Goal: Transaction & Acquisition: Download file/media

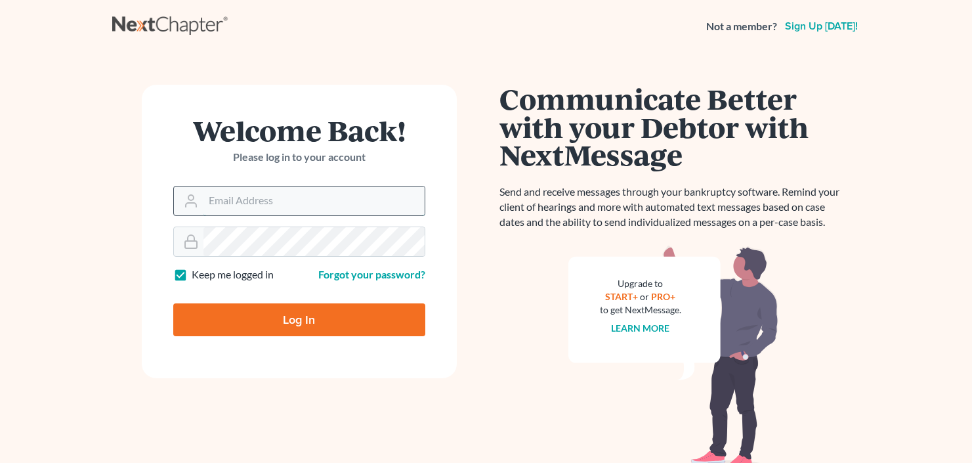
click at [244, 199] on input "Email Address" at bounding box center [314, 200] width 221 height 29
type input "[EMAIL_ADDRESS][DOMAIN_NAME]"
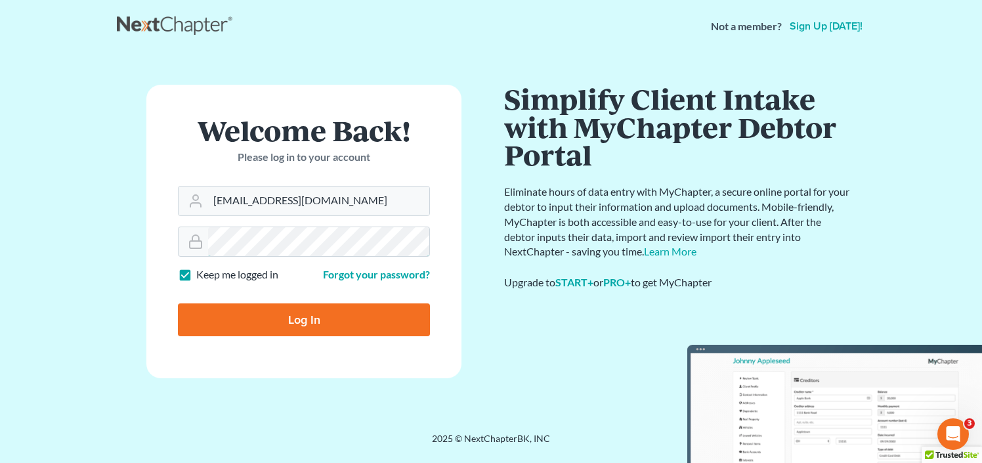
click at [178, 303] on input "Log In" at bounding box center [304, 319] width 252 height 33
type input "Thinking..."
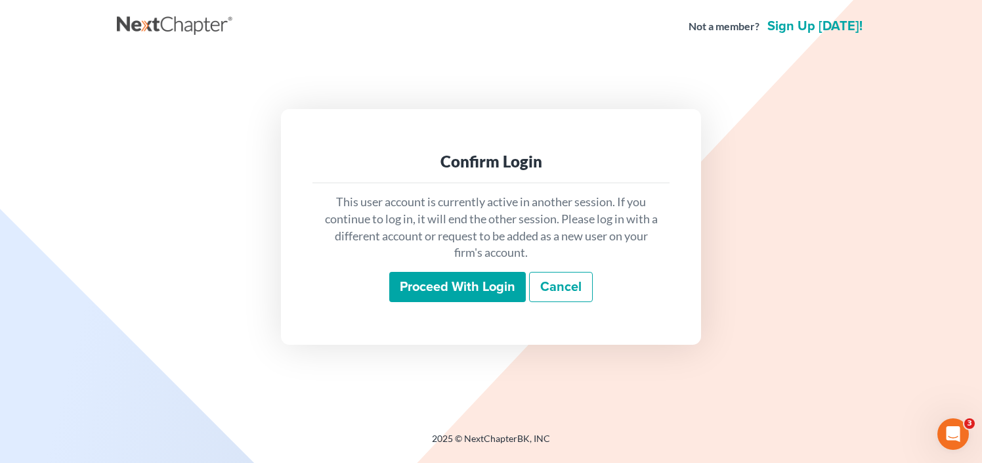
click at [470, 295] on input "Proceed with login" at bounding box center [457, 287] width 137 height 30
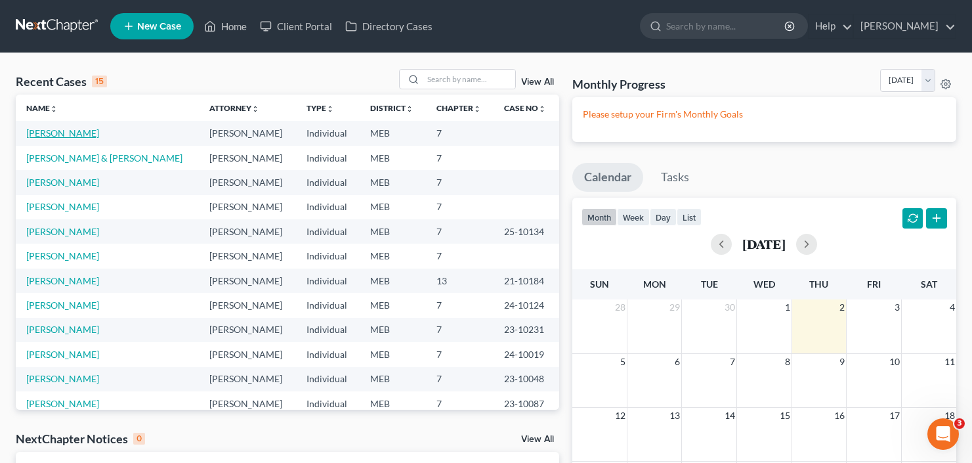
click at [67, 130] on link "[PERSON_NAME]" at bounding box center [62, 132] width 73 height 11
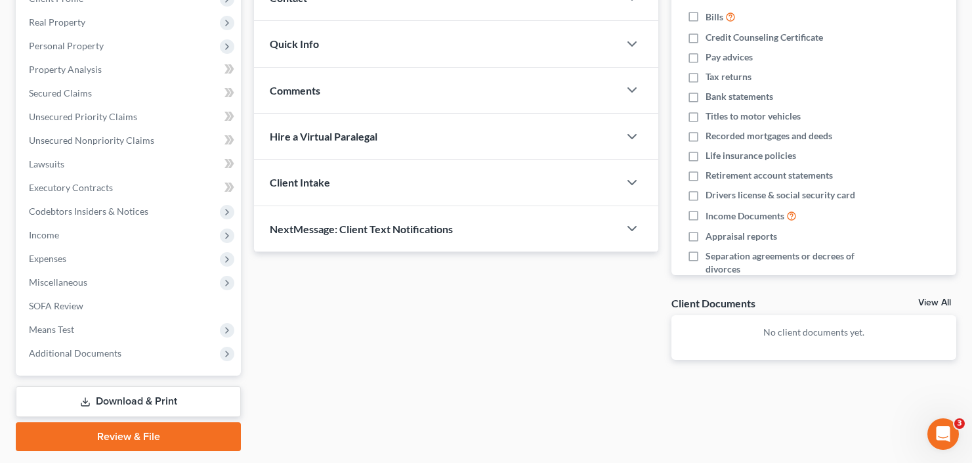
scroll to position [235, 0]
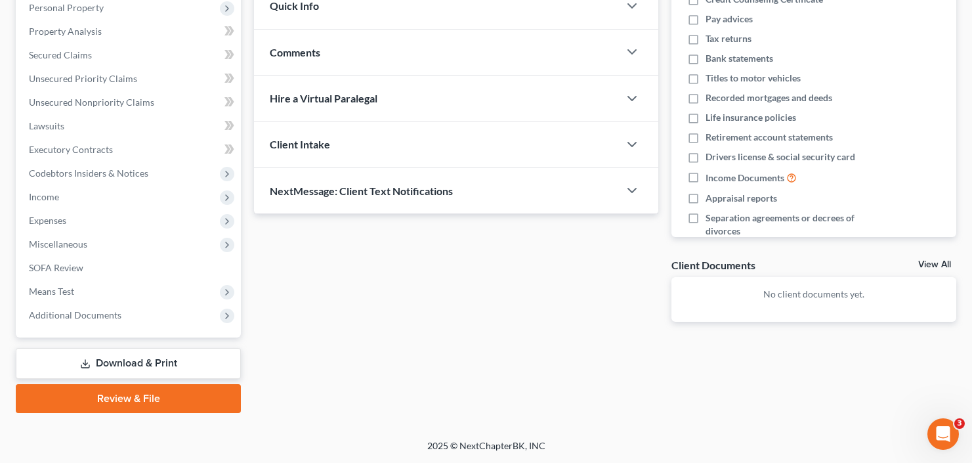
click at [183, 367] on link "Download & Print" at bounding box center [128, 363] width 225 height 31
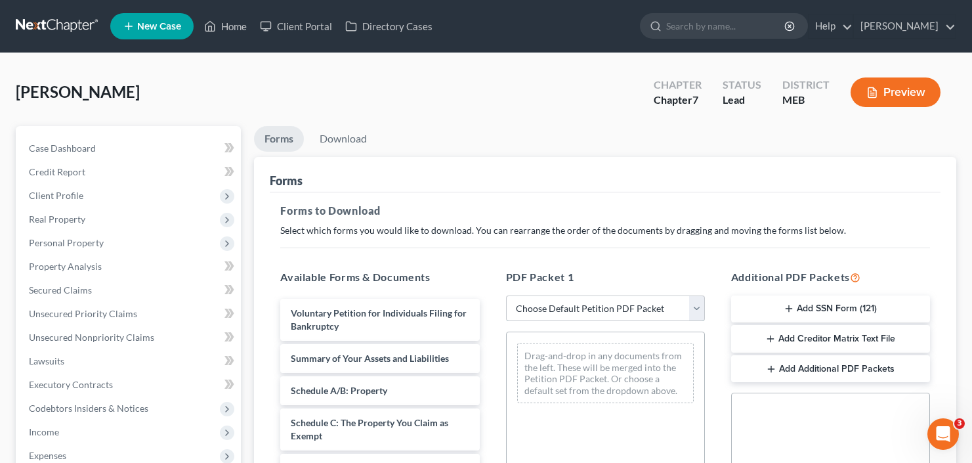
click at [613, 311] on select "Choose Default Petition PDF Packet Complete Bankruptcy Petition (all forms and …" at bounding box center [605, 308] width 199 height 26
select select "2"
click at [506, 295] on select "Choose Default Petition PDF Packet Complete Bankruptcy Petition (all forms and …" at bounding box center [605, 308] width 199 height 26
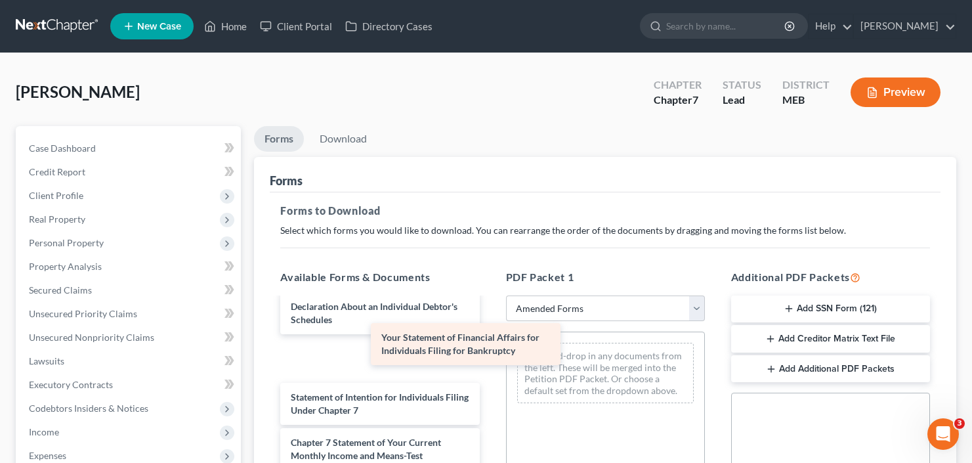
scroll to position [366, 0]
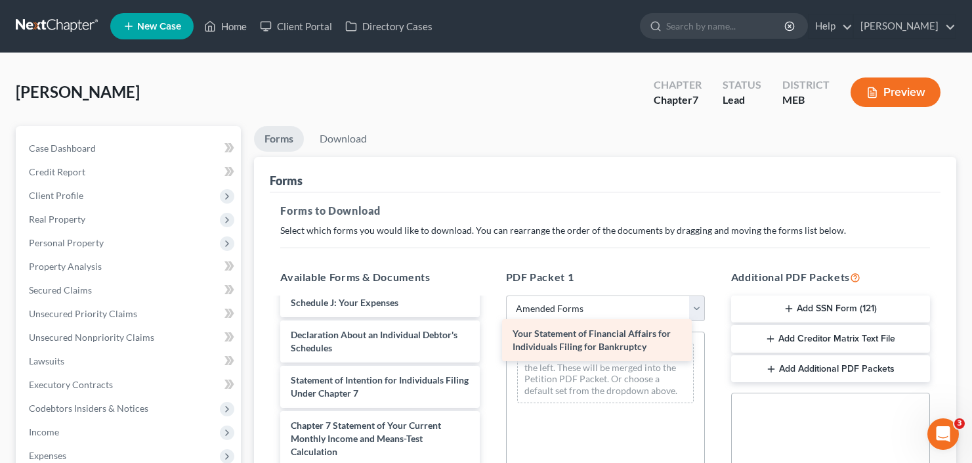
drag, startPoint x: 366, startPoint y: 362, endPoint x: 588, endPoint y: 344, distance: 222.7
click at [490, 344] on div "Your Statement of Financial Affairs for Individuals Filing for Bankruptcy Volun…" at bounding box center [380, 293] width 220 height 720
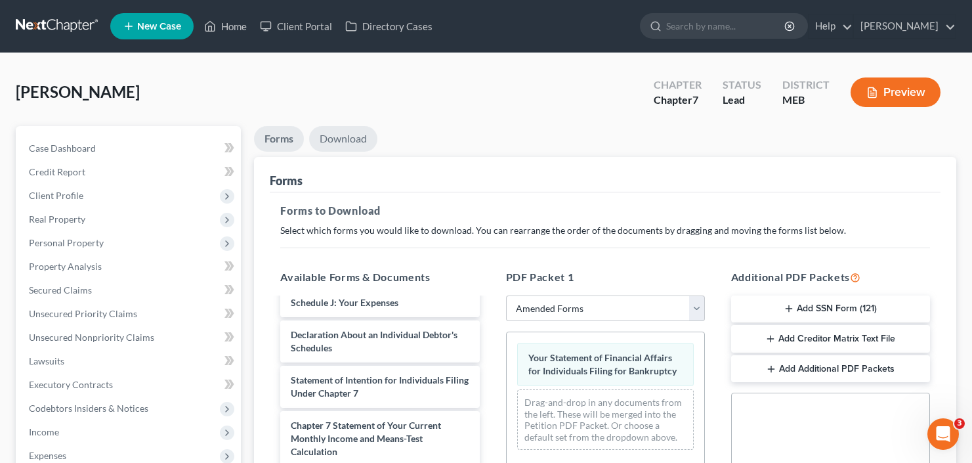
click at [353, 137] on link "Download" at bounding box center [343, 139] width 68 height 26
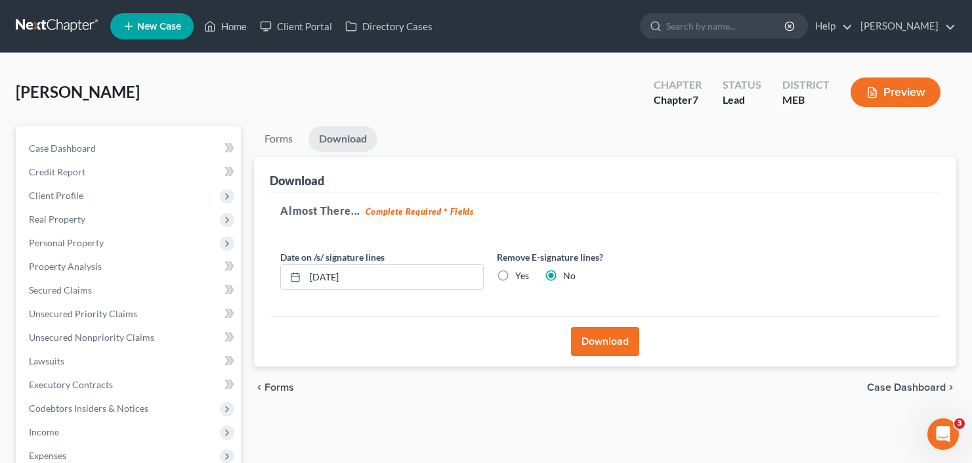
click at [611, 347] on button "Download" at bounding box center [605, 341] width 68 height 29
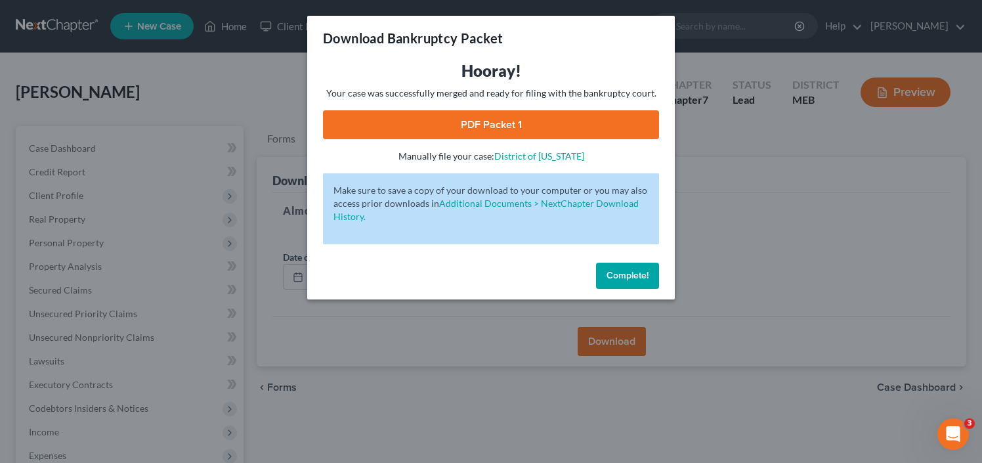
click at [525, 125] on link "PDF Packet 1" at bounding box center [491, 124] width 336 height 29
click at [625, 276] on span "Complete!" at bounding box center [628, 275] width 42 height 11
